Goal: Task Accomplishment & Management: Manage account settings

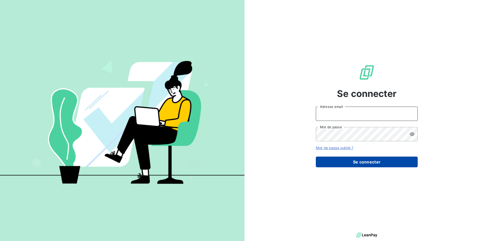
type input "[EMAIL_ADDRESS][DOMAIN_NAME]"
click at [357, 161] on button "Se connecter" at bounding box center [367, 161] width 102 height 11
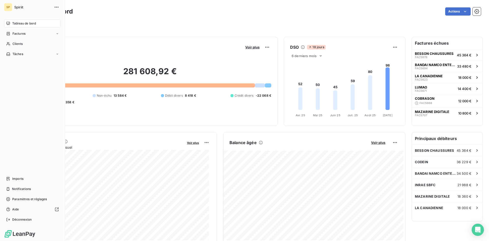
click at [32, 22] on span "Tableau de bord" at bounding box center [24, 23] width 24 height 5
click at [19, 35] on span "Factures" at bounding box center [18, 33] width 13 height 5
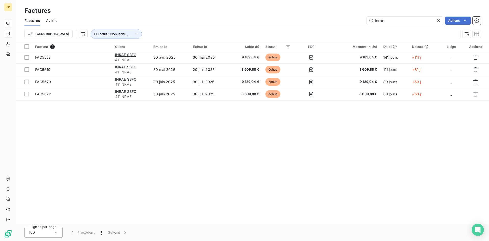
drag, startPoint x: 137, startPoint y: 164, endPoint x: 127, endPoint y: 163, distance: 10.2
click at [137, 164] on div "Facture 4 Client Émise le Échue le Solde dû Statut PDF Montant initial Délai Re…" at bounding box center [252, 132] width 473 height 181
click at [181, 165] on div "Facture 4 Client Émise le Échue le Solde dû Statut PDF Montant initial Délai Re…" at bounding box center [252, 132] width 473 height 181
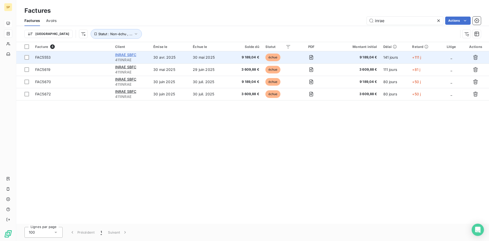
click at [122, 54] on span "INRAE SBFC" at bounding box center [125, 54] width 21 height 4
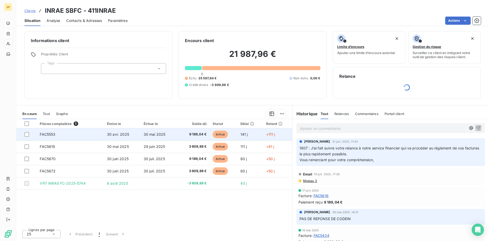
click at [146, 134] on span "30 mai 2025" at bounding box center [155, 134] width 22 height 4
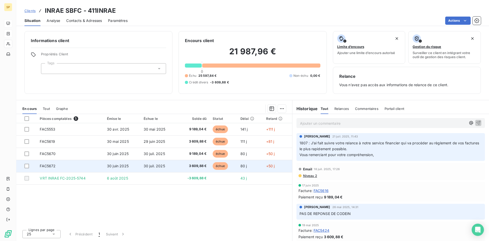
click at [167, 166] on td "30 juil. 2025" at bounding box center [159, 166] width 36 height 12
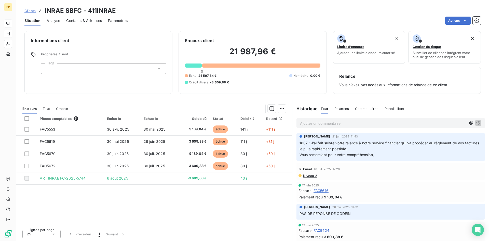
click at [46, 110] on span "Tout" at bounding box center [46, 108] width 7 height 4
